Goal: Transaction & Acquisition: Book appointment/travel/reservation

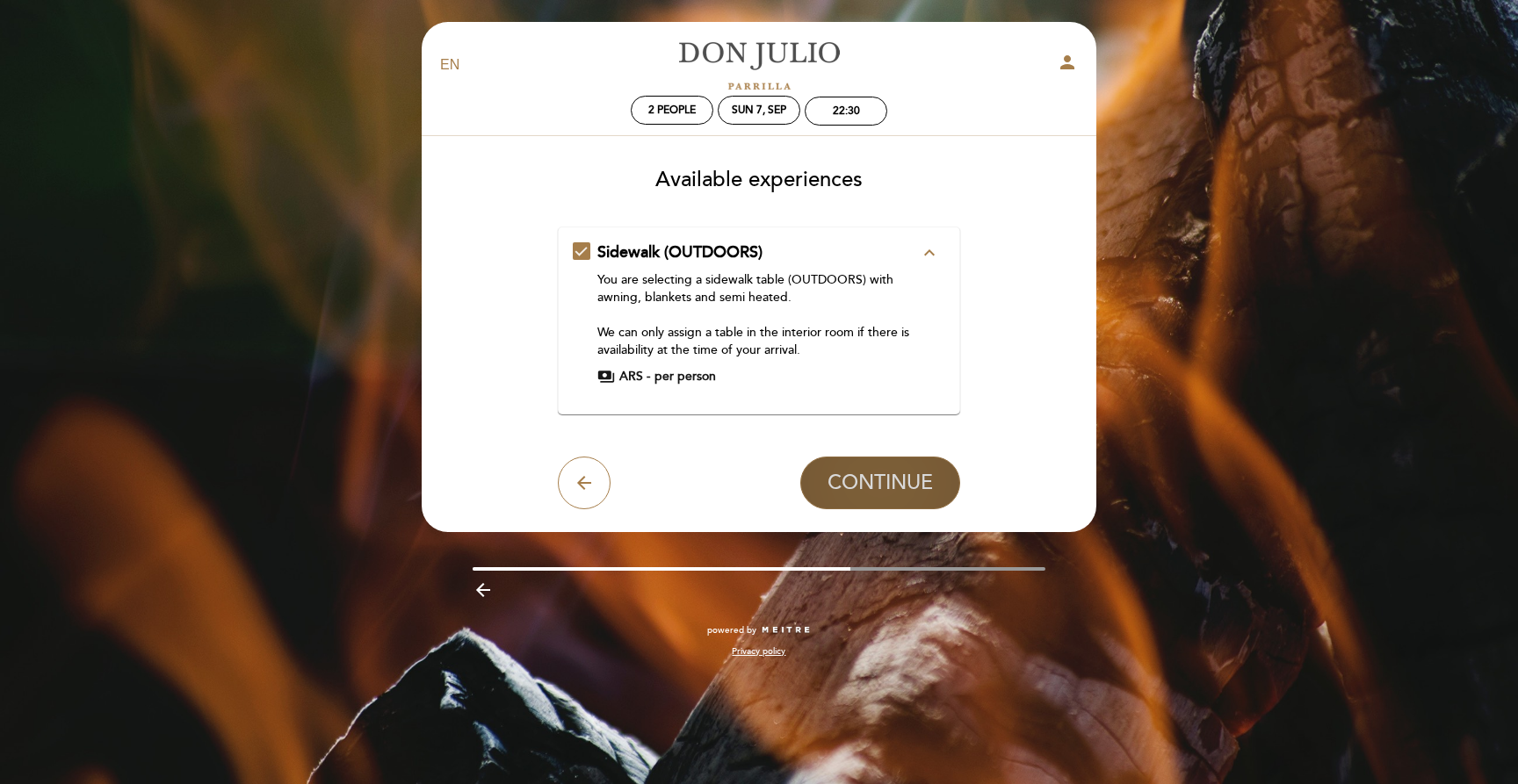
click at [895, 483] on span "CONTINUE" at bounding box center [880, 482] width 106 height 25
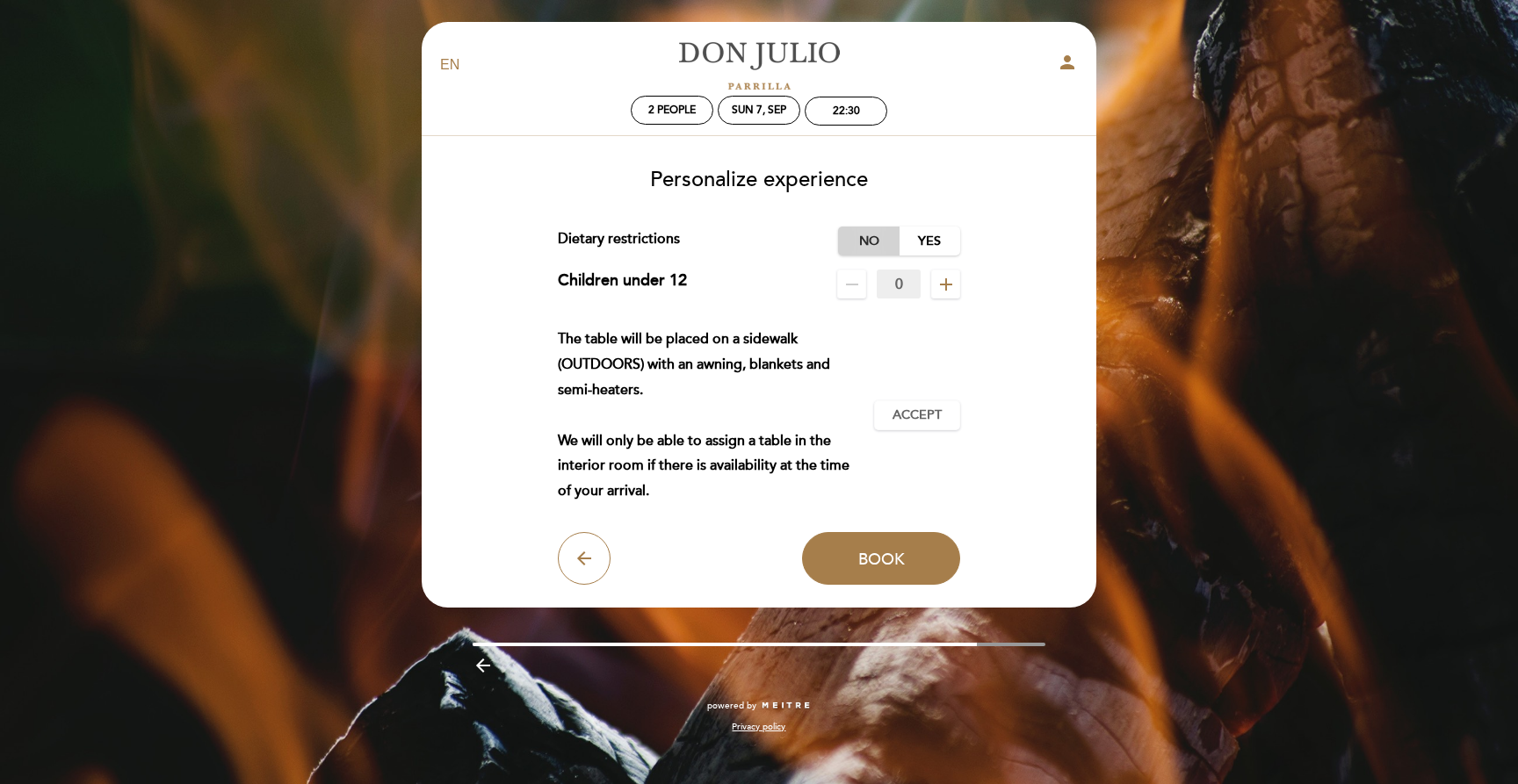
click at [858, 247] on label "No" at bounding box center [869, 240] width 61 height 29
click at [936, 417] on span "Accept" at bounding box center [918, 415] width 49 height 19
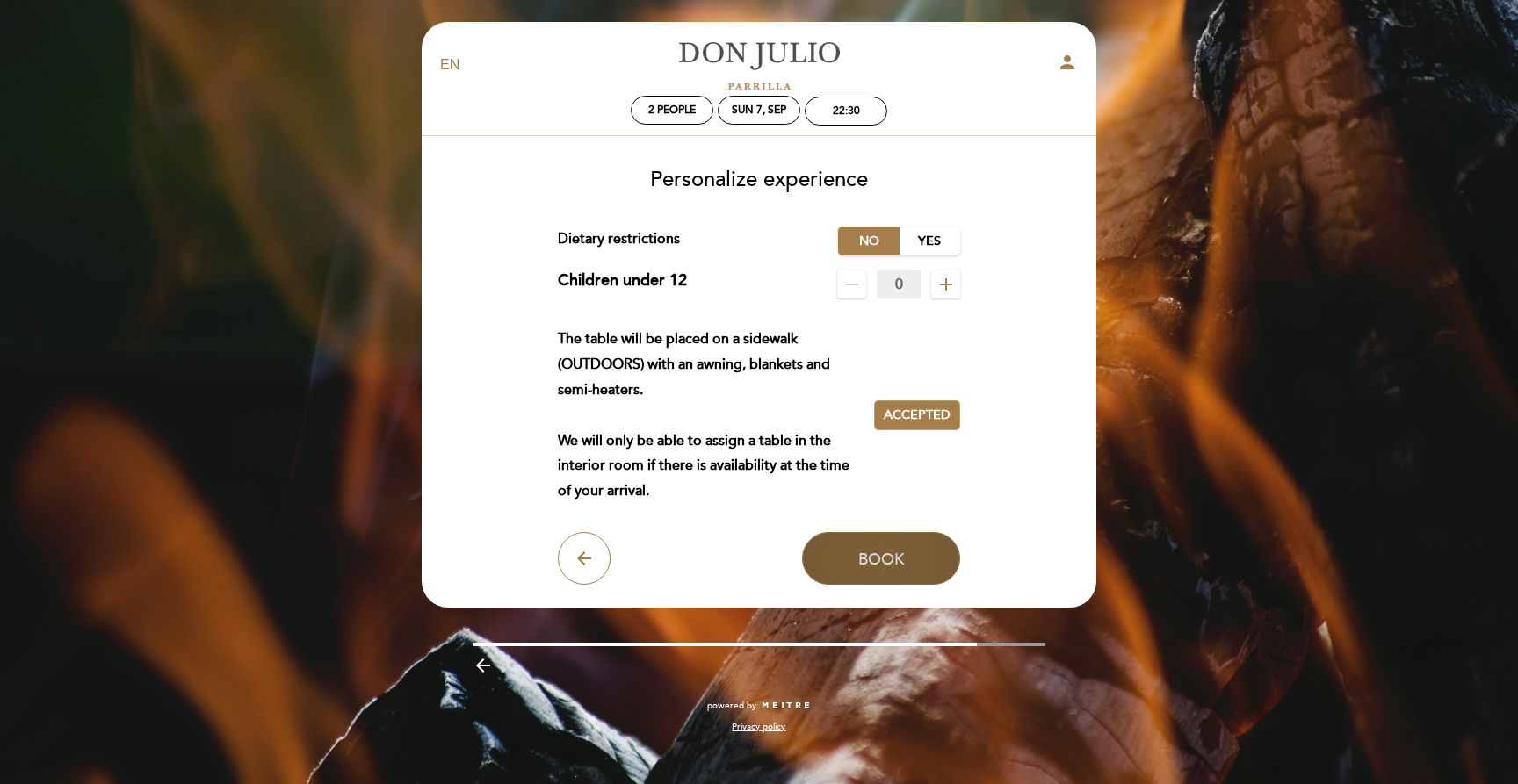
click at [891, 559] on span "Book" at bounding box center [881, 559] width 46 height 20
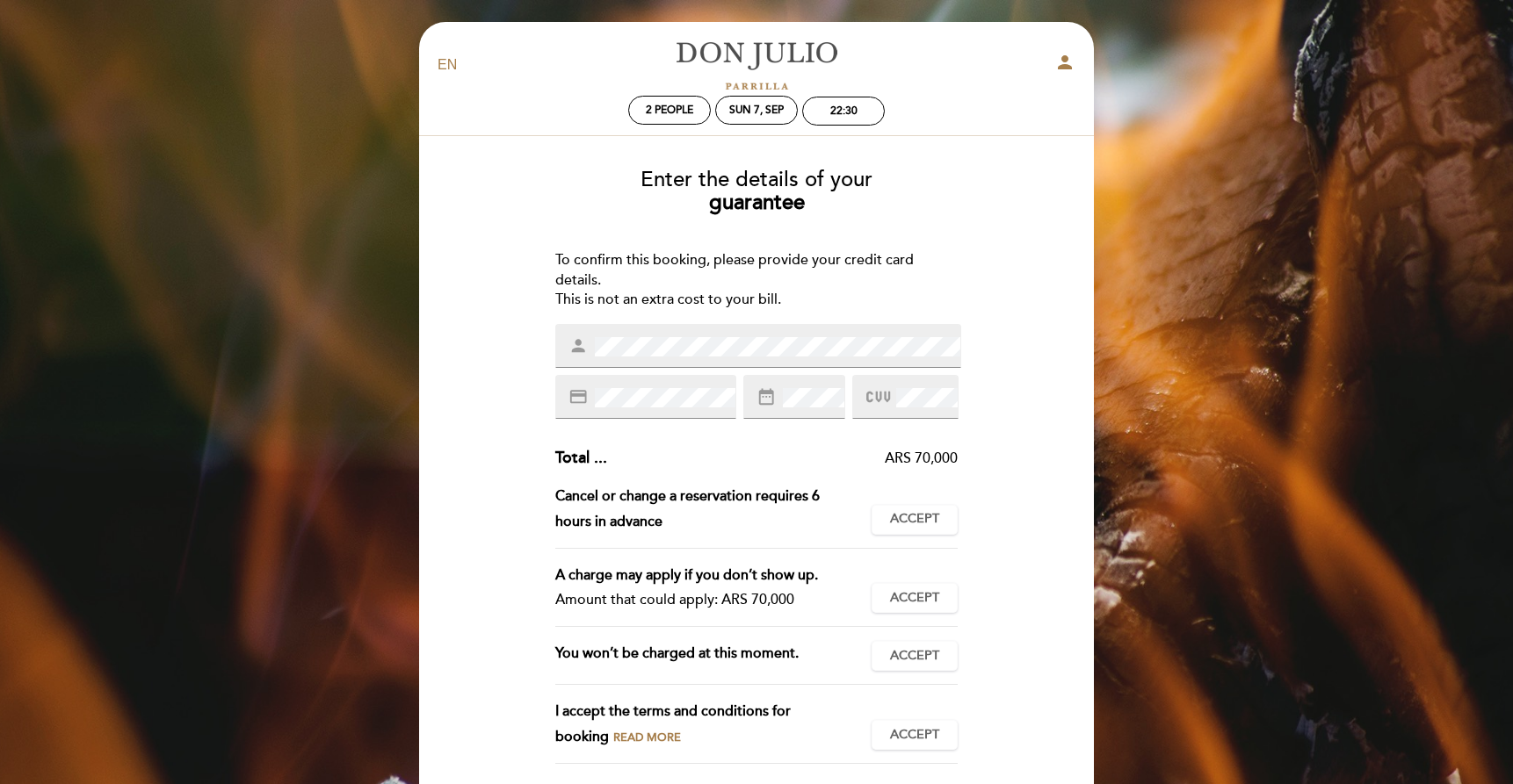
click at [1030, 410] on div "Enter the details of your guarantee To confirm this booking, please provide you…" at bounding box center [756, 499] width 650 height 690
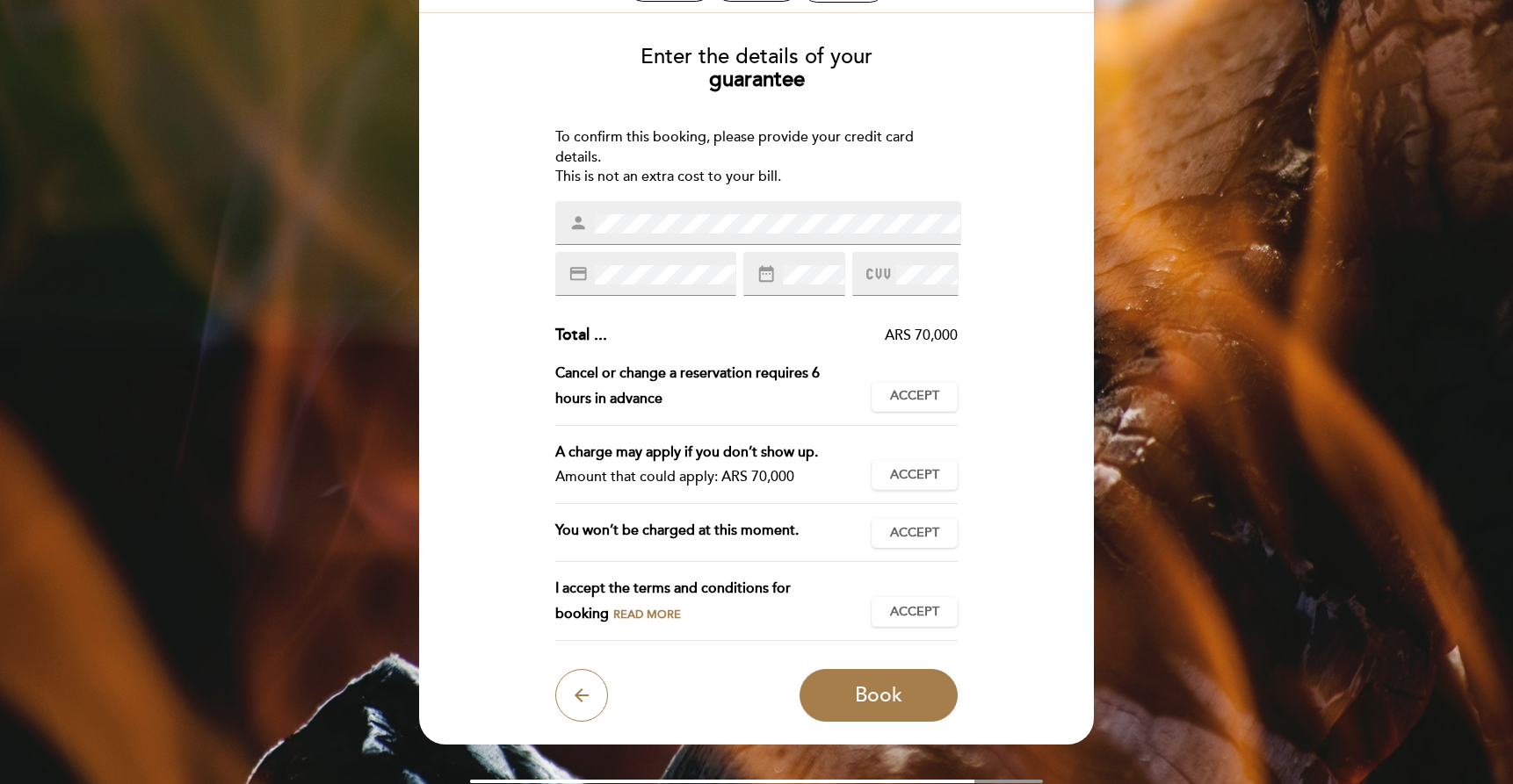
scroll to position [130, 0]
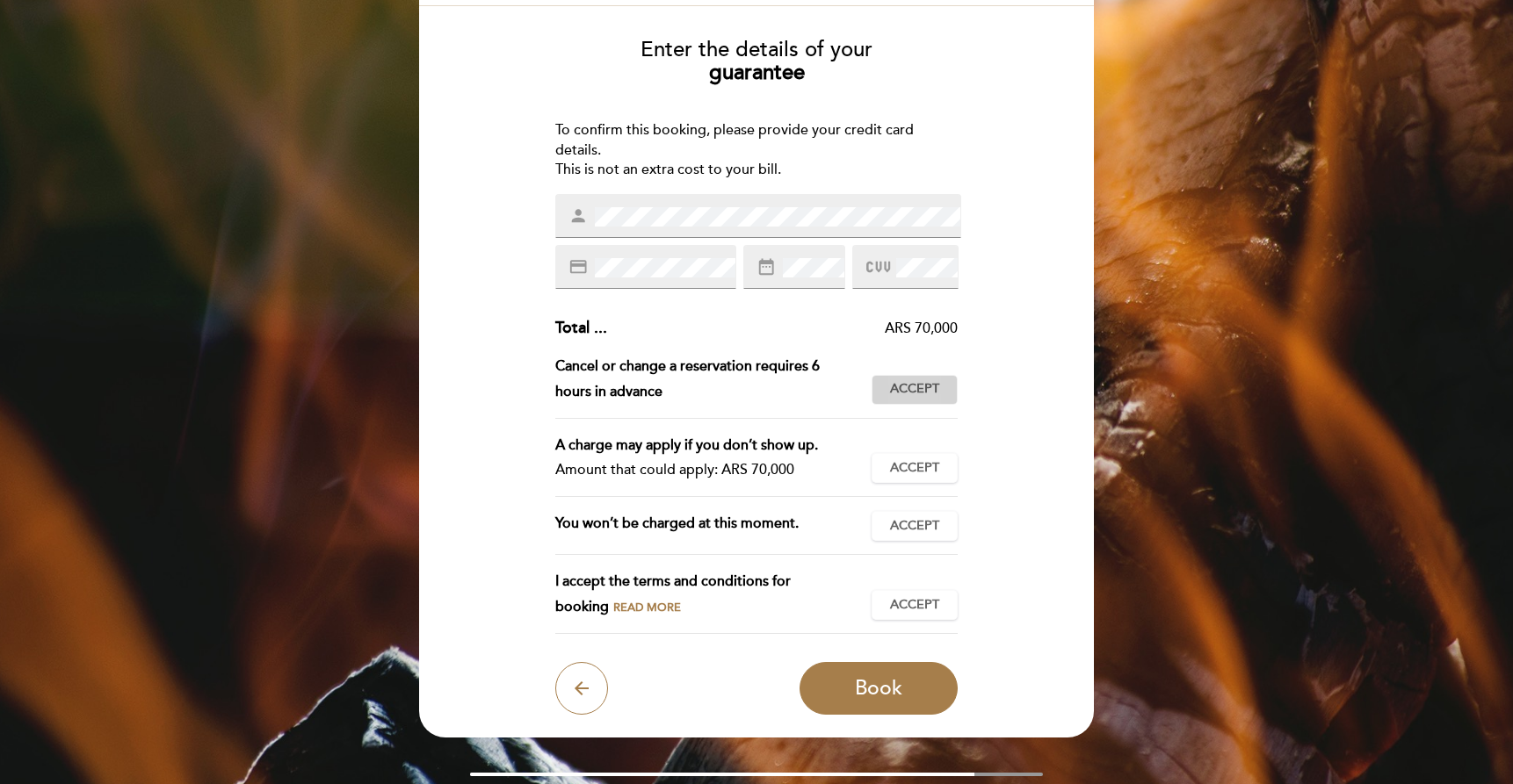
click at [924, 388] on span "Accept" at bounding box center [915, 390] width 49 height 19
click at [910, 470] on span "Accept" at bounding box center [915, 469] width 49 height 19
click at [920, 533] on span "Accept" at bounding box center [915, 526] width 49 height 19
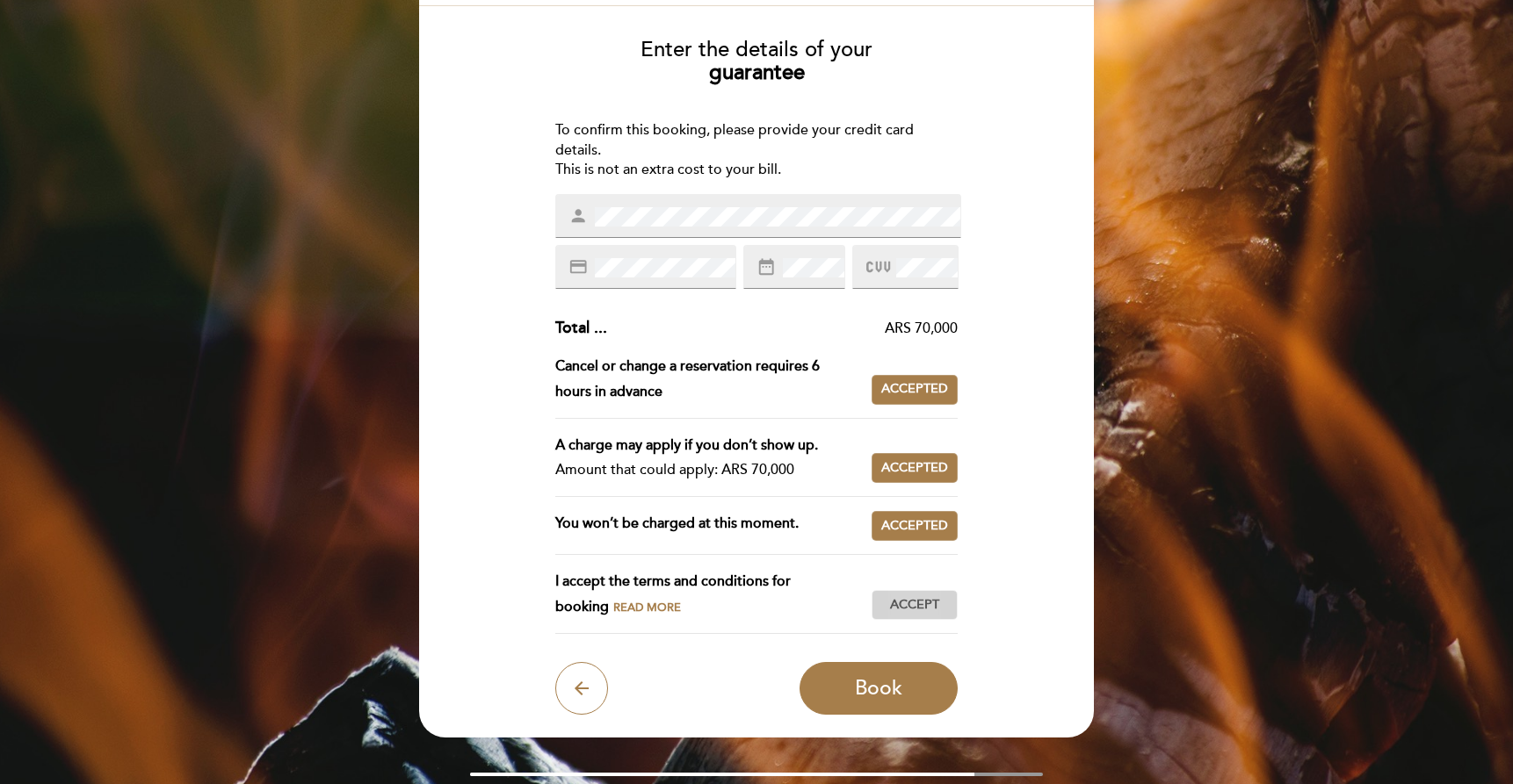
click at [923, 603] on span "Accept" at bounding box center [915, 605] width 49 height 19
click at [613, 610] on span "Read more" at bounding box center [647, 608] width 67 height 14
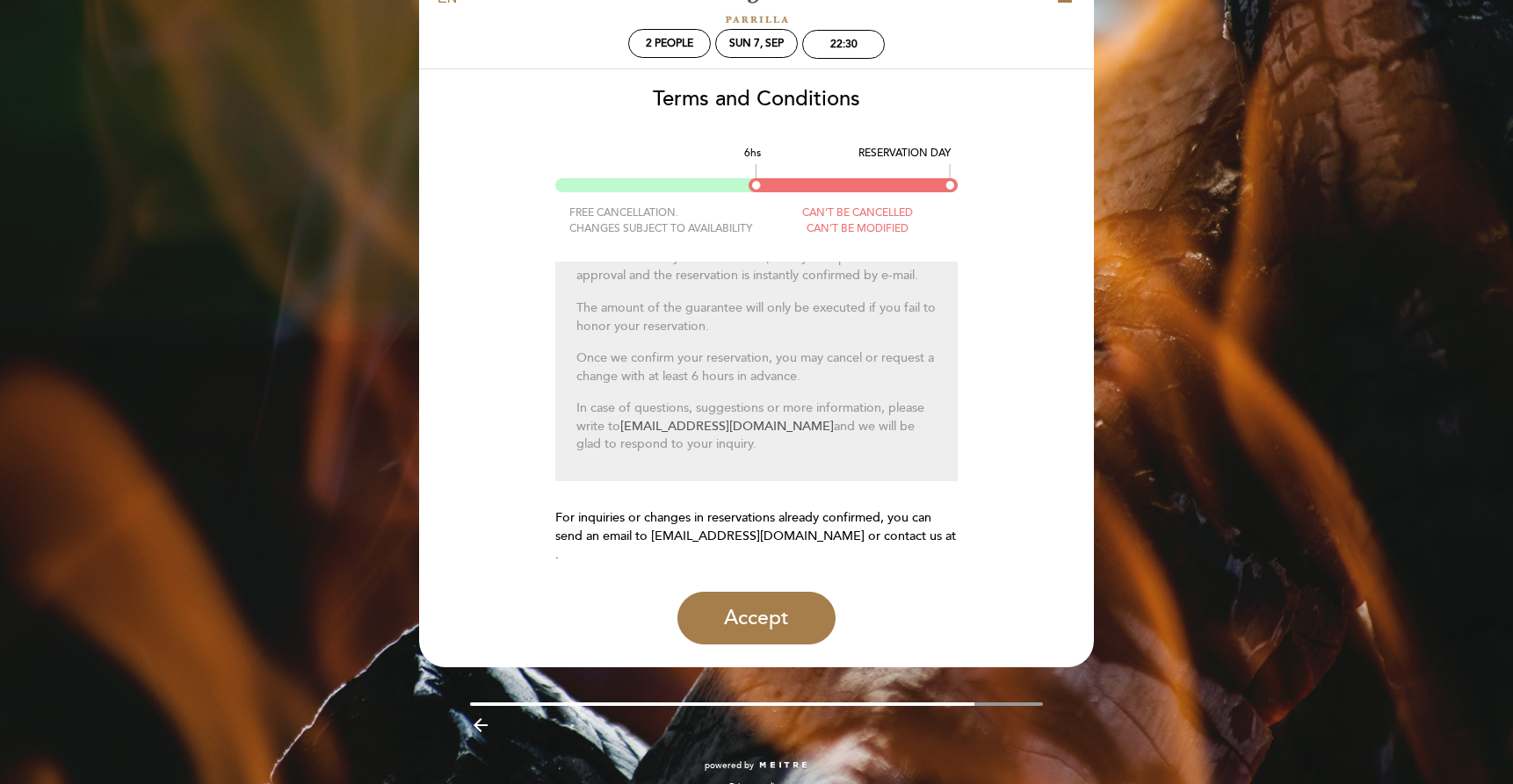
scroll to position [67, 0]
click at [770, 600] on button "Accept" at bounding box center [756, 617] width 158 height 52
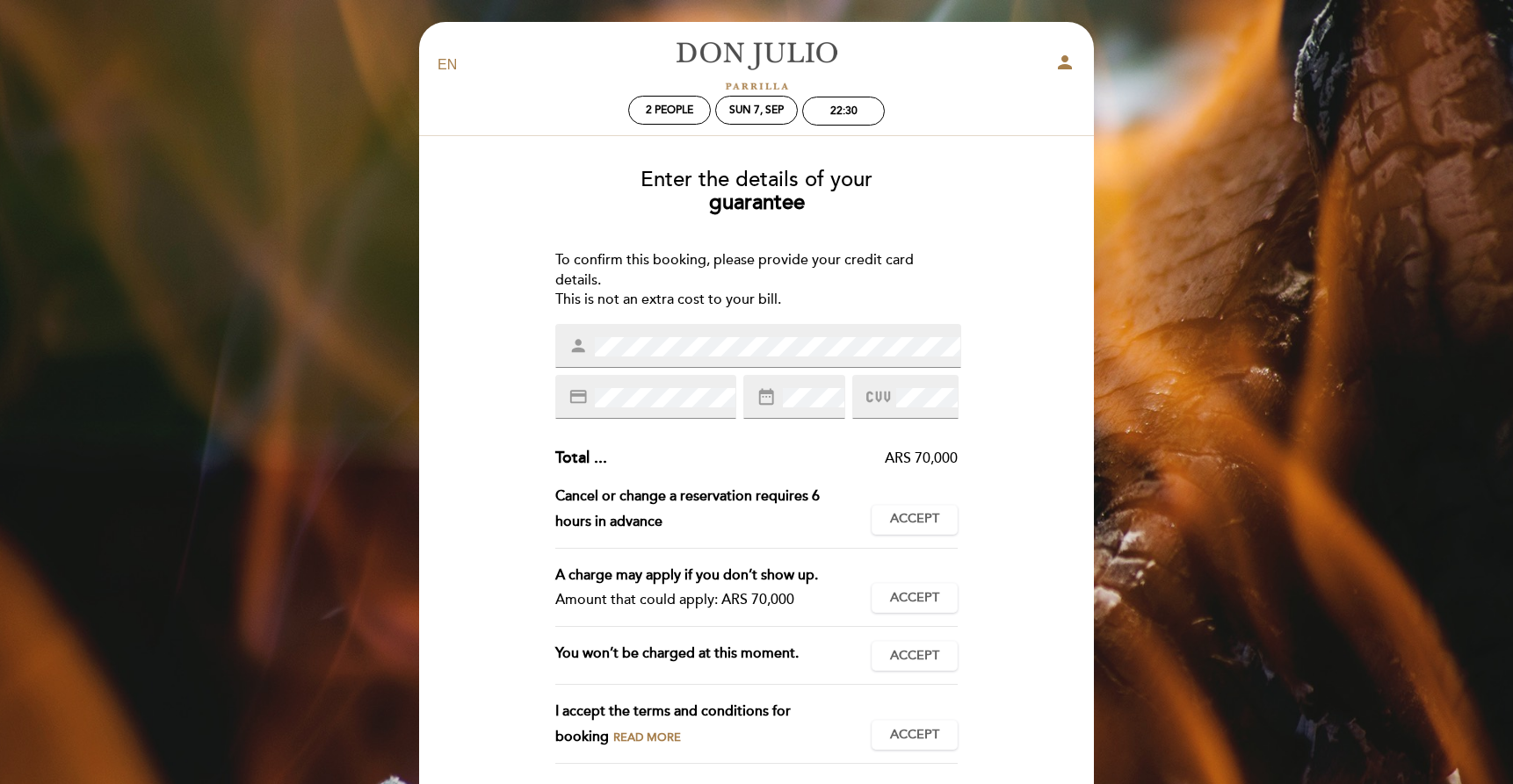
click at [890, 499] on div "Cancel or change a reservation requires 6 hours in advance This reservation can…" at bounding box center [756, 516] width 403 height 65
click at [901, 508] on button "Accept Accepted" at bounding box center [914, 520] width 86 height 30
click at [914, 592] on span "Accept" at bounding box center [915, 598] width 49 height 19
click at [919, 651] on span "Accept" at bounding box center [915, 656] width 49 height 19
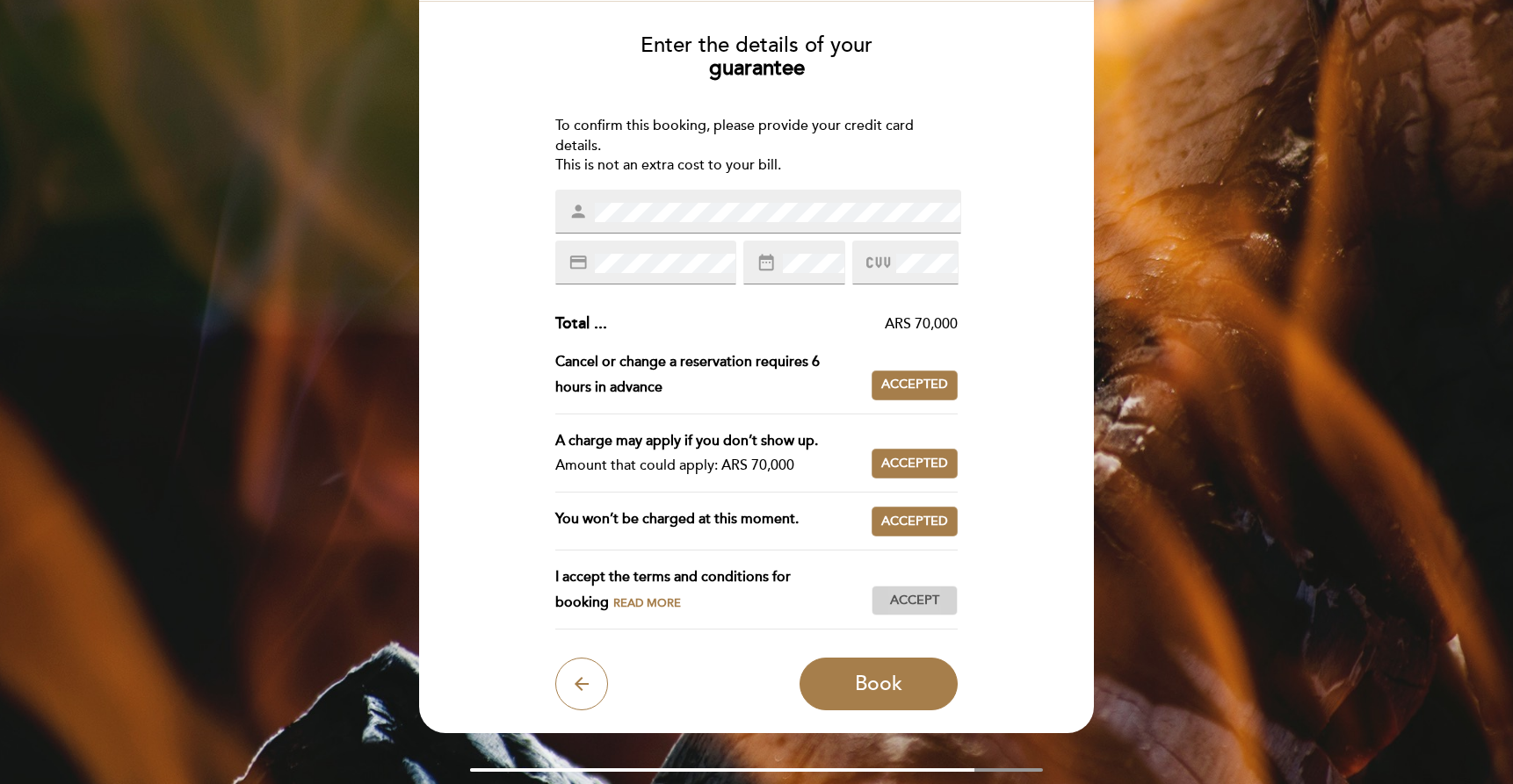
click at [917, 599] on span "Accept" at bounding box center [915, 601] width 49 height 19
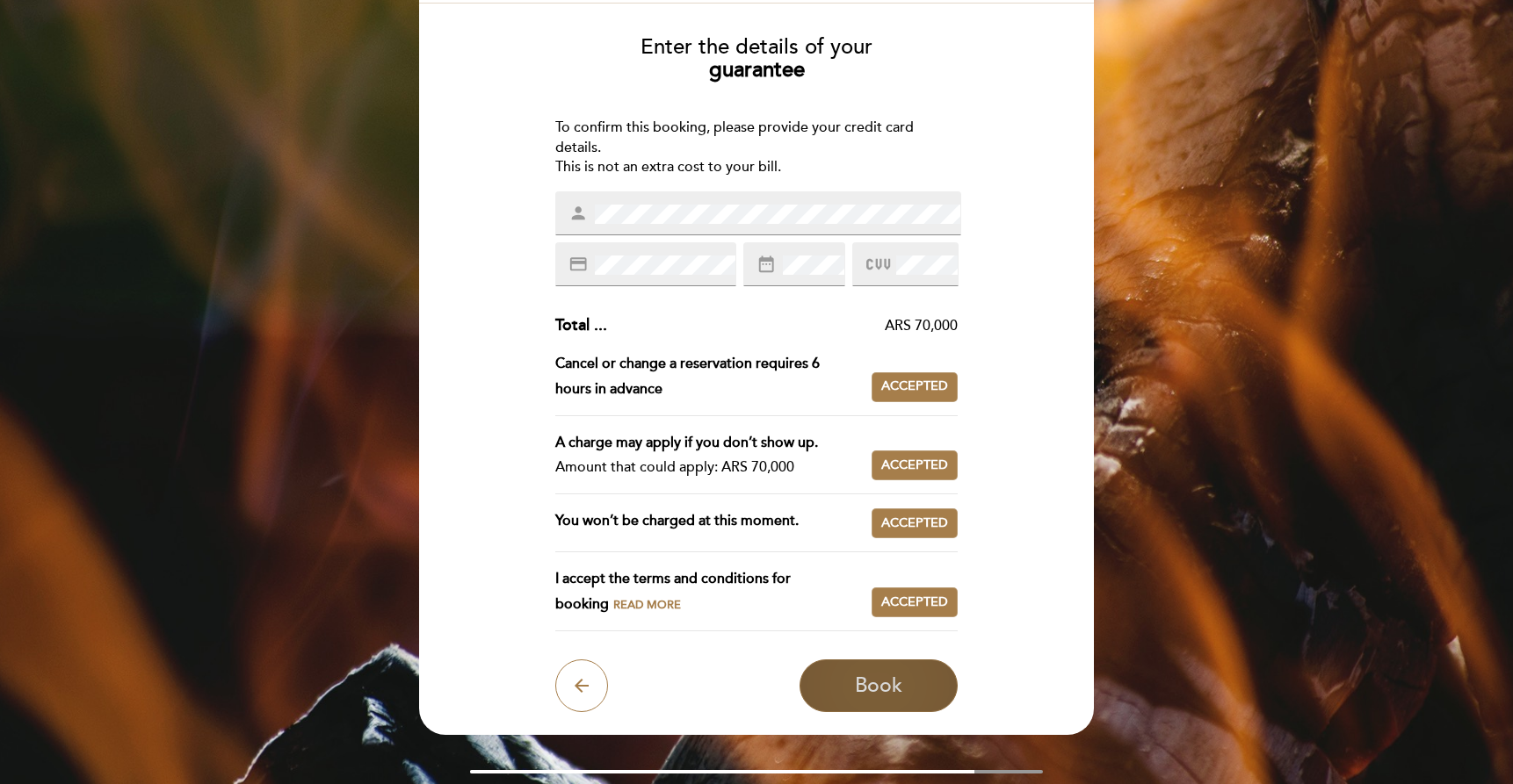
click at [889, 687] on span "Book" at bounding box center [878, 685] width 47 height 25
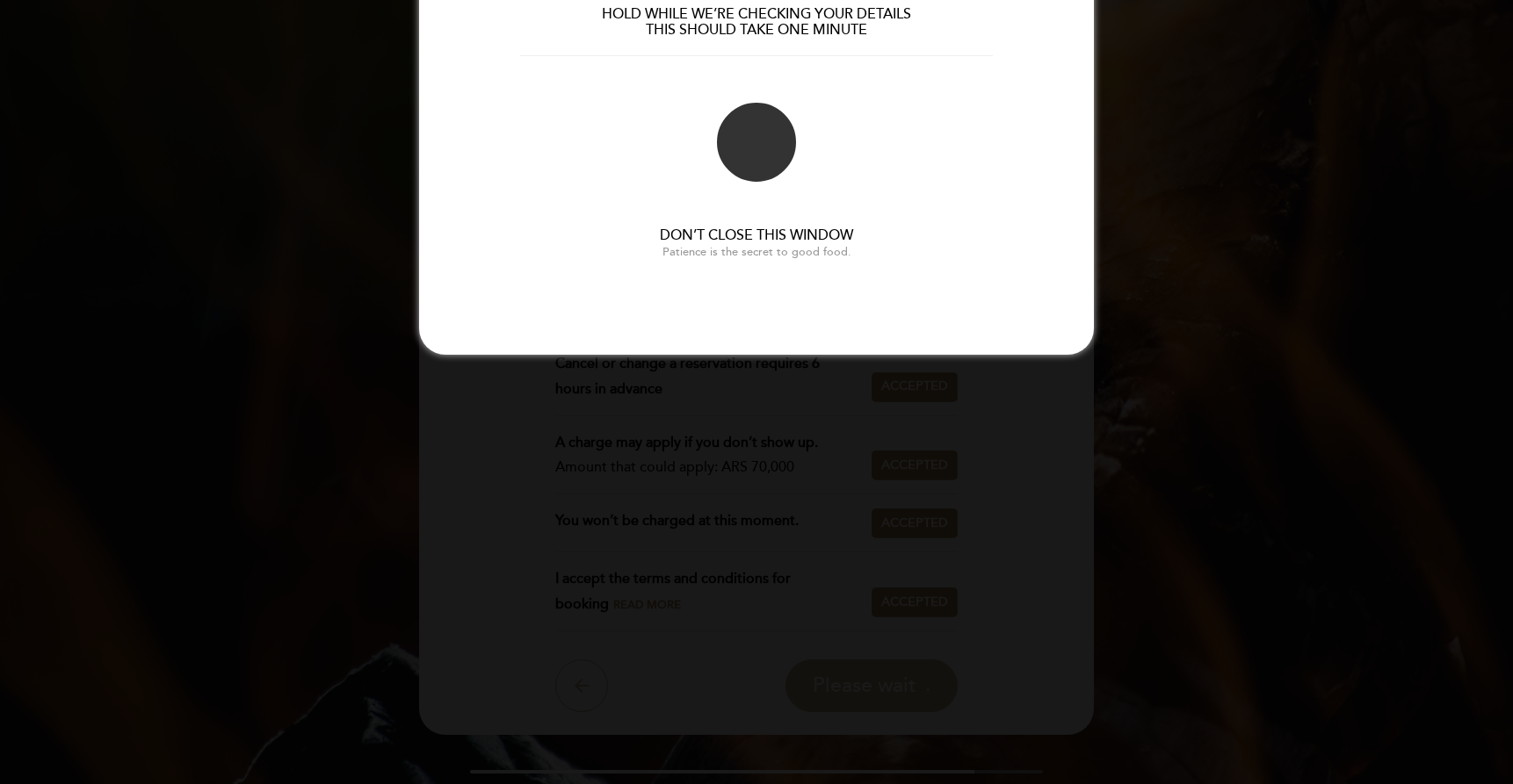
scroll to position [0, 0]
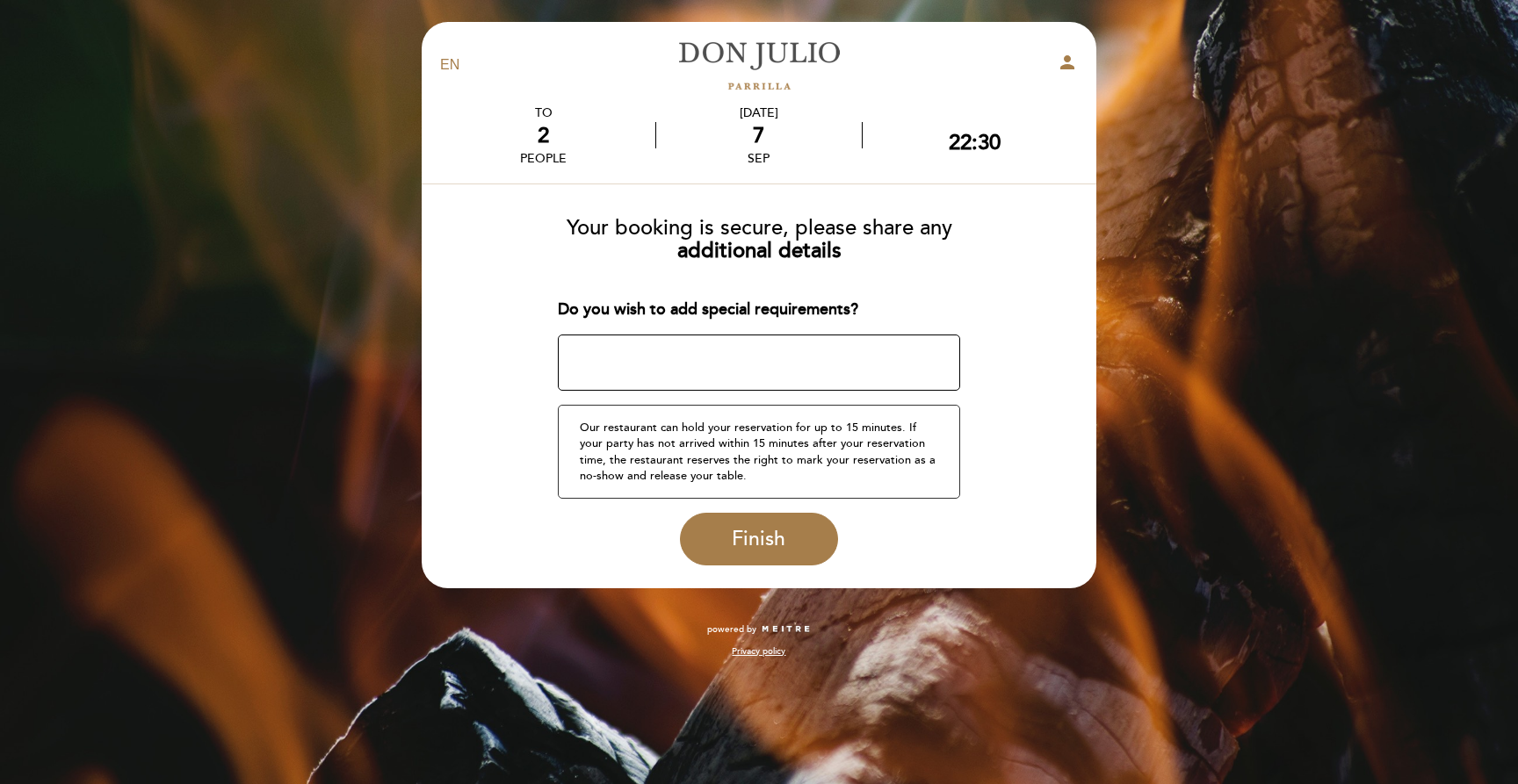
click at [708, 359] on textarea at bounding box center [759, 362] width 403 height 56
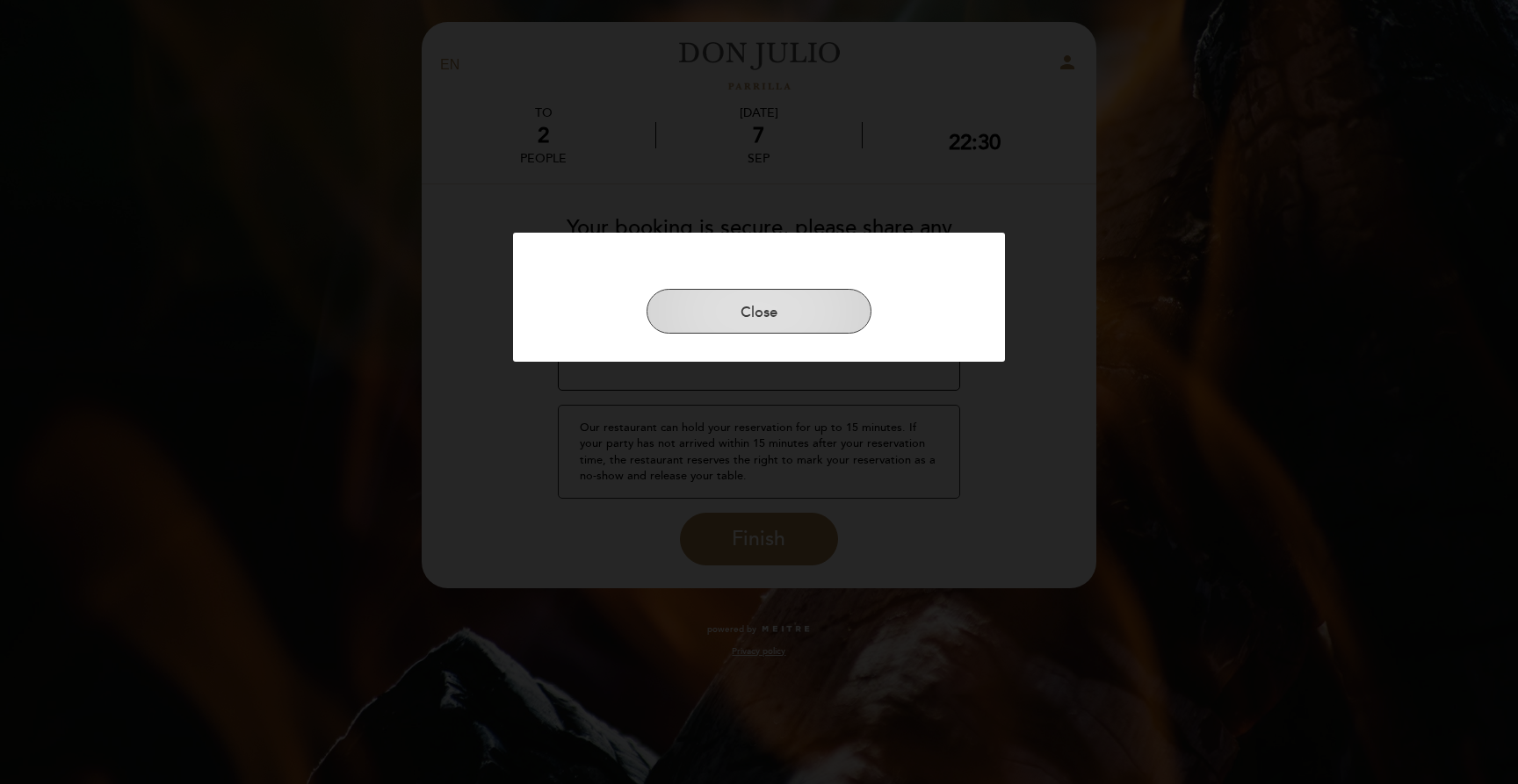
click at [792, 305] on button "Close" at bounding box center [759, 311] width 224 height 45
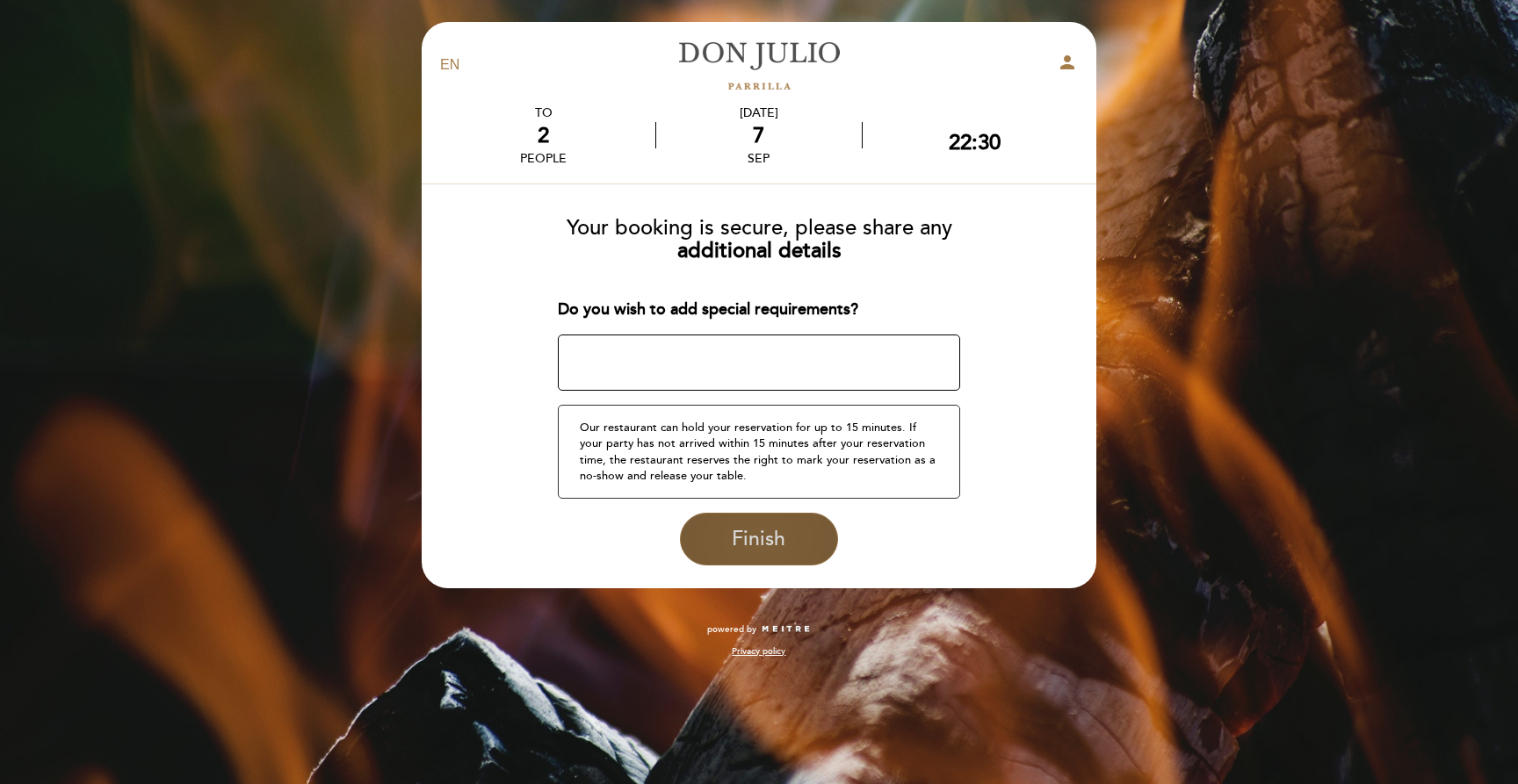
click at [745, 533] on span "Finish" at bounding box center [759, 539] width 53 height 25
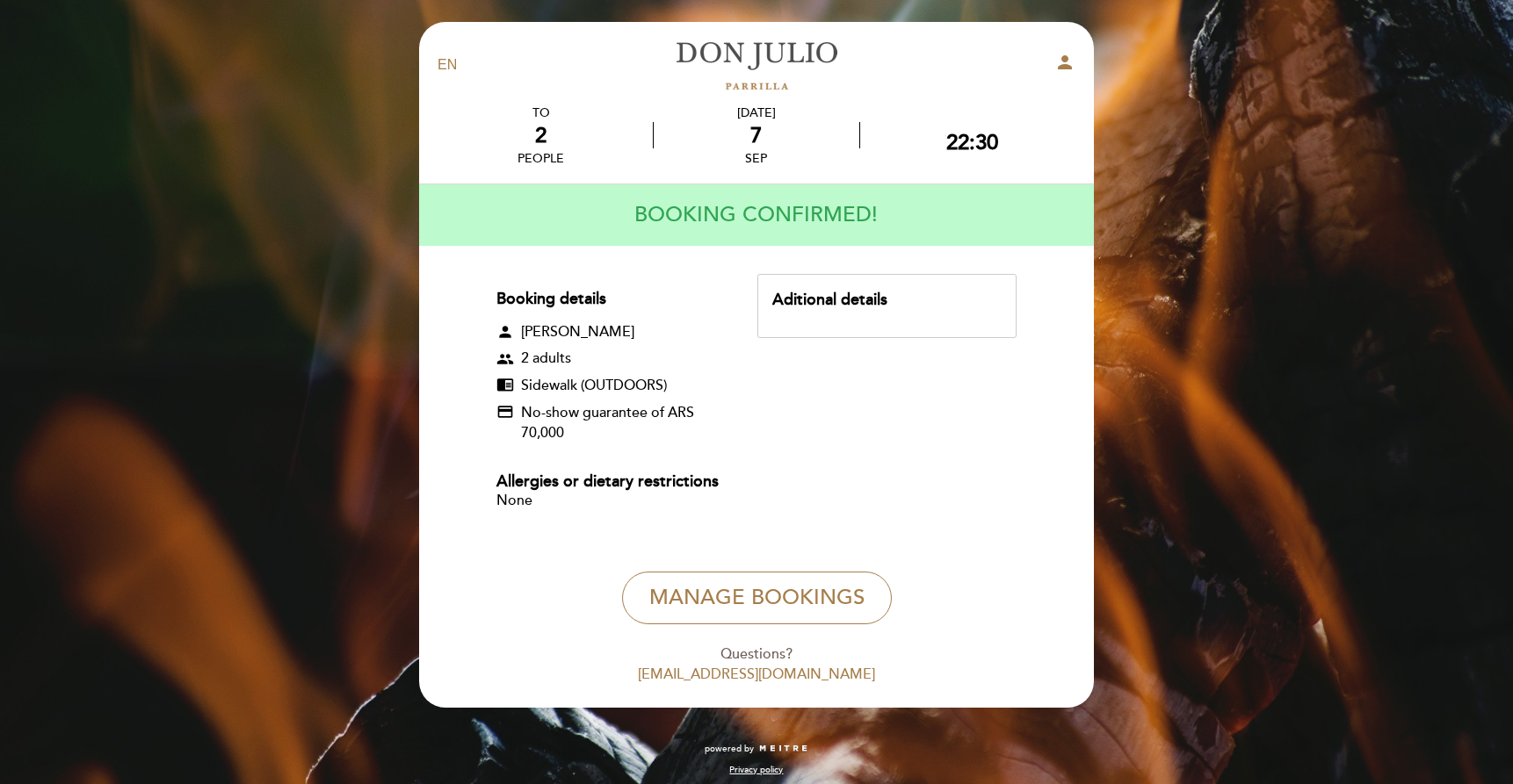
click at [447, 64] on select "EN ES PT" at bounding box center [447, 65] width 20 height 20
